Goal: Navigation & Orientation: Find specific page/section

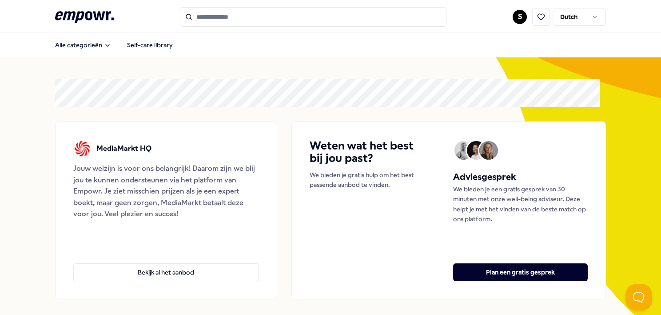
click at [515, 20] on html ".empowr-logo_svg__cls-1{fill:#03032f} S Dutch Alle categorieën Self-care librar…" at bounding box center [330, 157] width 661 height 315
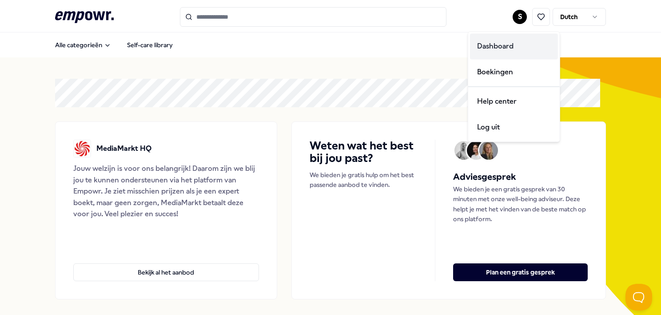
click at [502, 51] on div "Dashboard" at bounding box center [514, 46] width 88 height 26
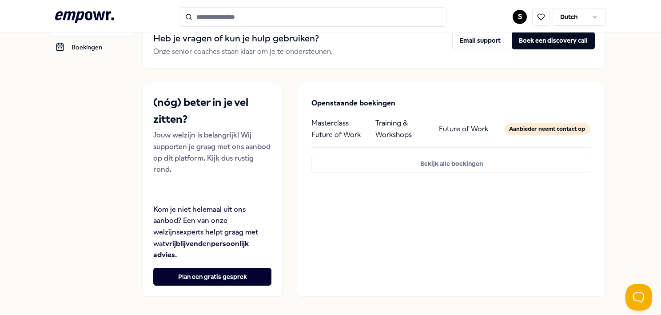
scroll to position [108, 0]
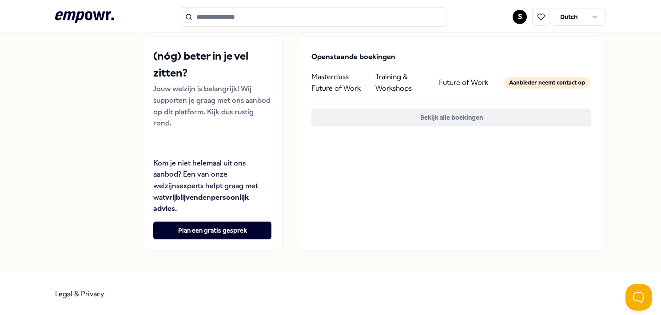
click at [468, 117] on button "Bekijk alle boekingen" at bounding box center [452, 117] width 280 height 18
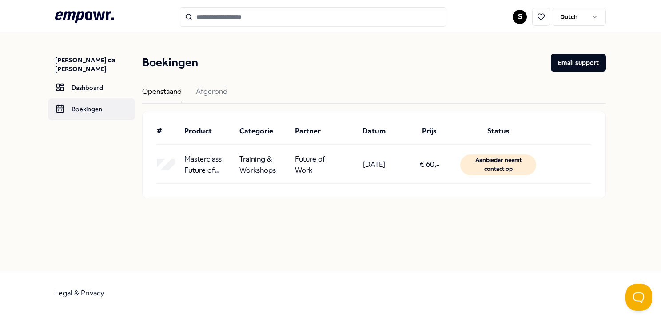
click at [88, 98] on link "Boekingen" at bounding box center [91, 108] width 87 height 21
click at [107, 14] on icon at bounding box center [84, 17] width 59 height 12
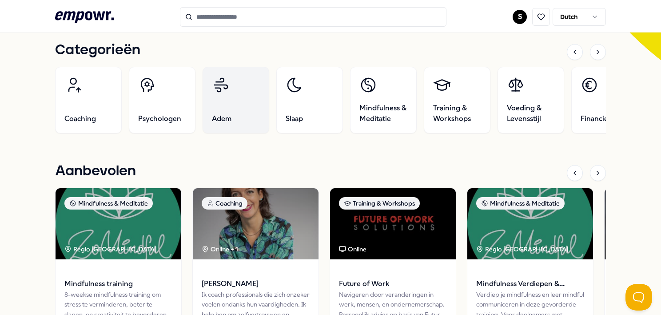
scroll to position [356, 0]
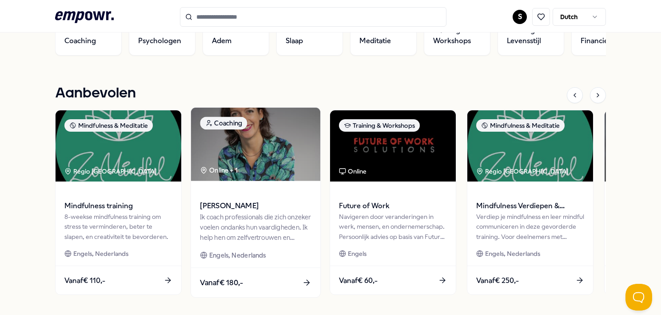
click at [244, 193] on span at bounding box center [255, 193] width 111 height 10
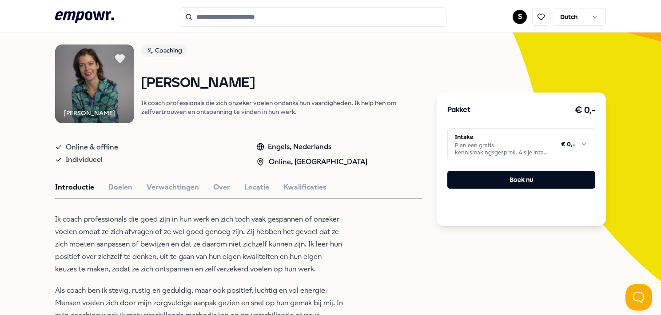
scroll to position [101, 0]
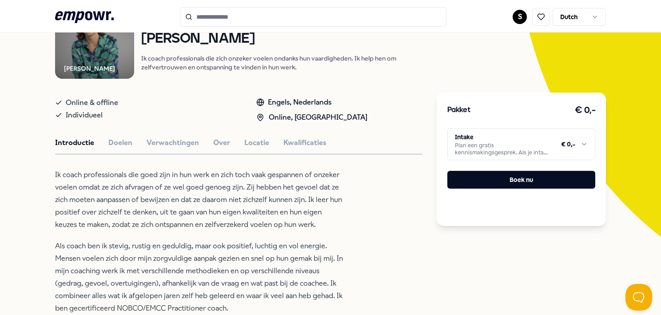
click at [574, 15] on html ".empowr-logo_svg__cls-1{fill:#03032f} S Dutch Alle categorieën Self-care librar…" at bounding box center [330, 157] width 661 height 315
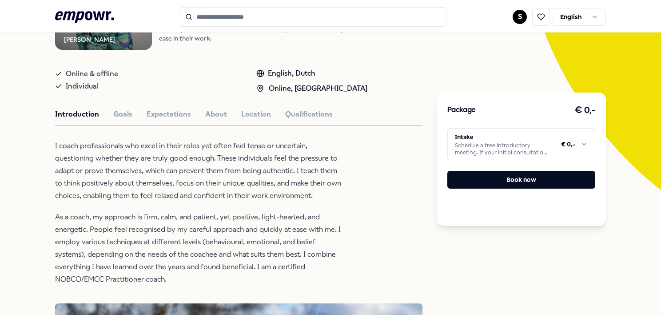
scroll to position [133, 0]
